Goal: Task Accomplishment & Management: Complete application form

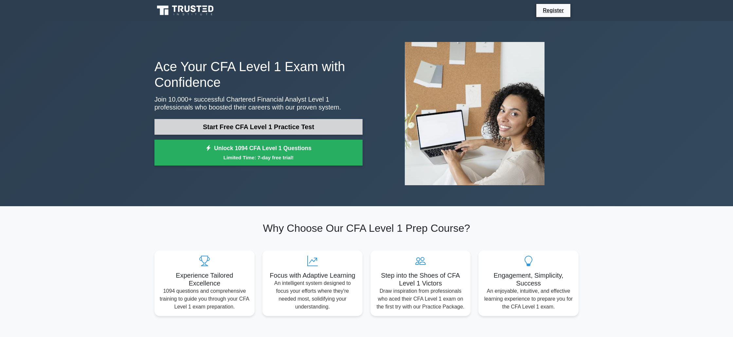
click at [269, 128] on link "Start Free CFA Level 1 Practice Test" at bounding box center [259, 127] width 208 height 16
click at [268, 127] on link "Start Free CFA Level 1 Practice Test" at bounding box center [259, 127] width 208 height 16
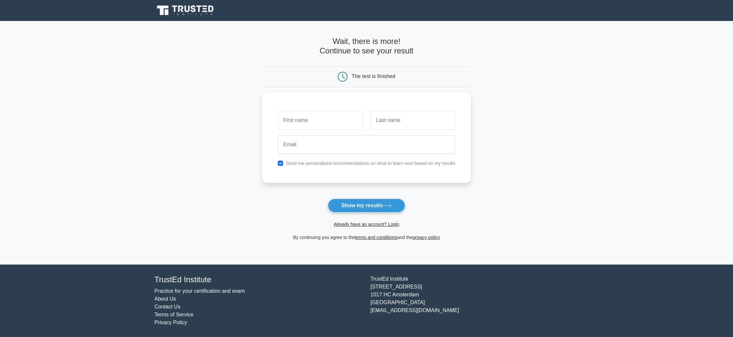
click at [328, 198] on button "Show my results" at bounding box center [366, 205] width 77 height 14
click at [341, 121] on input "text" at bounding box center [320, 118] width 85 height 19
type input "Ariunsanaa"
click at [406, 121] on input "text" at bounding box center [413, 118] width 85 height 19
type input "Batsaikhan"
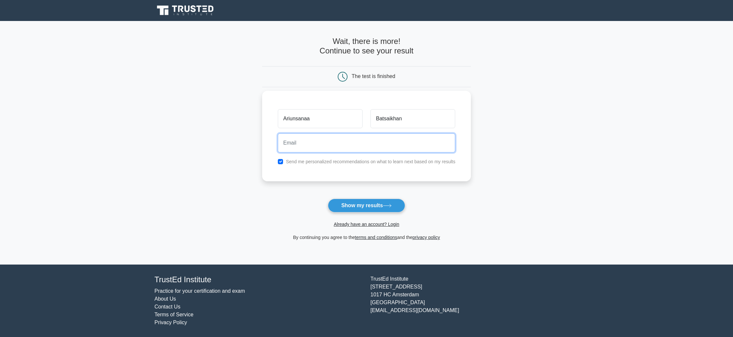
click at [343, 149] on input "email" at bounding box center [367, 142] width 178 height 19
type input "ariunsanaa@arigv.mn"
drag, startPoint x: 349, startPoint y: 140, endPoint x: 277, endPoint y: 141, distance: 72.0
click at [277, 141] on div "ariunsanaa@arigv.mn" at bounding box center [367, 143] width 186 height 24
type input "ariunsanaa0110@gmail.com"
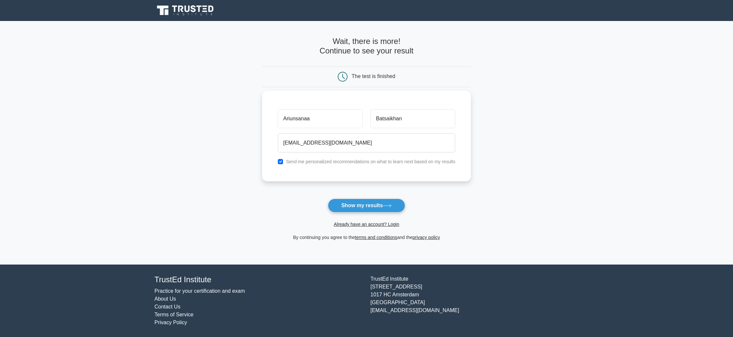
click at [310, 163] on label "Send me personalized recommendations on what to learn next based on my results" at bounding box center [371, 161] width 170 height 5
click at [276, 161] on div "Send me personalized recommendations on what to learn next based on my results" at bounding box center [367, 162] width 186 height 8
click at [279, 161] on input "checkbox" at bounding box center [280, 161] width 5 height 5
checkbox input "false"
click at [347, 205] on button "Show my results" at bounding box center [366, 205] width 77 height 14
